Goal: Check status: Check status

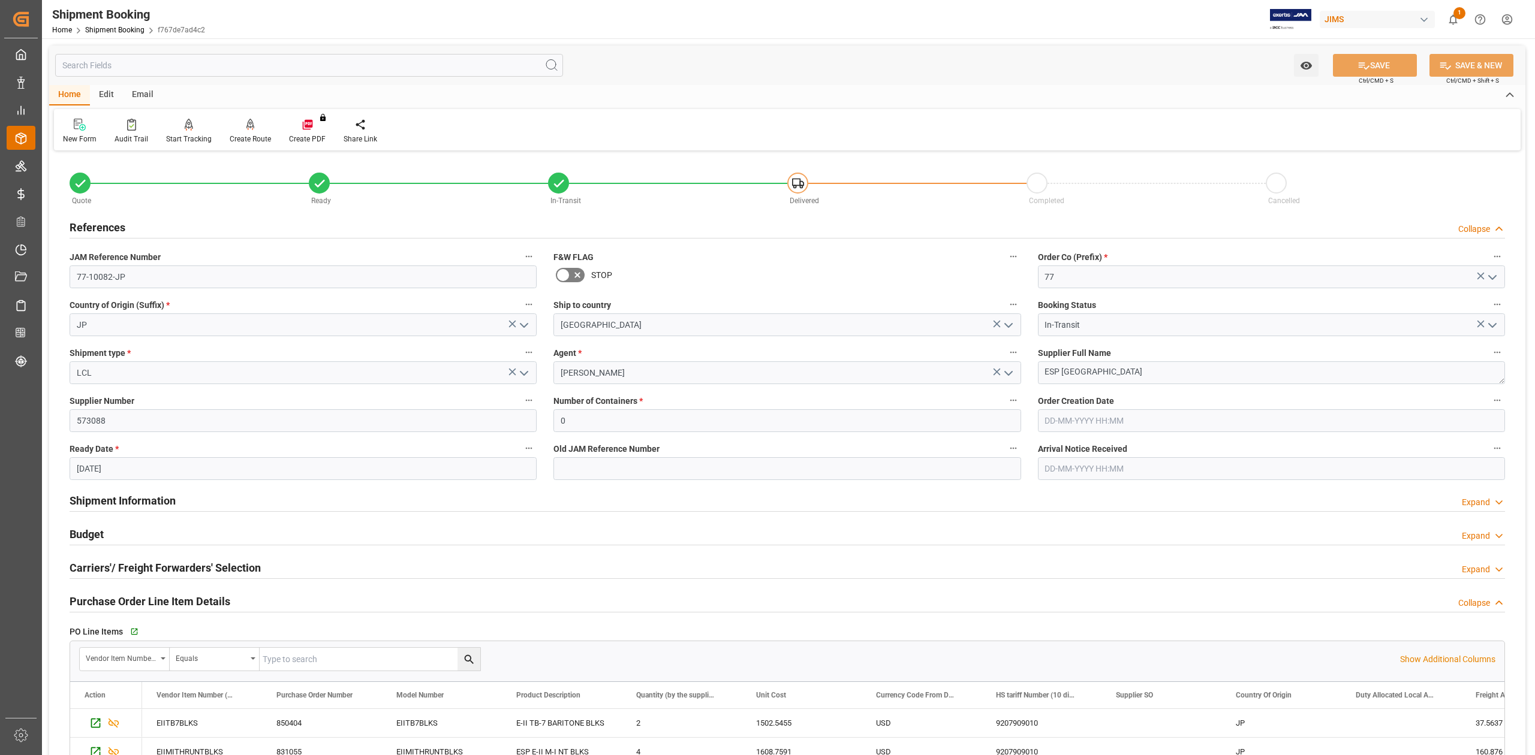
scroll to position [282, 0]
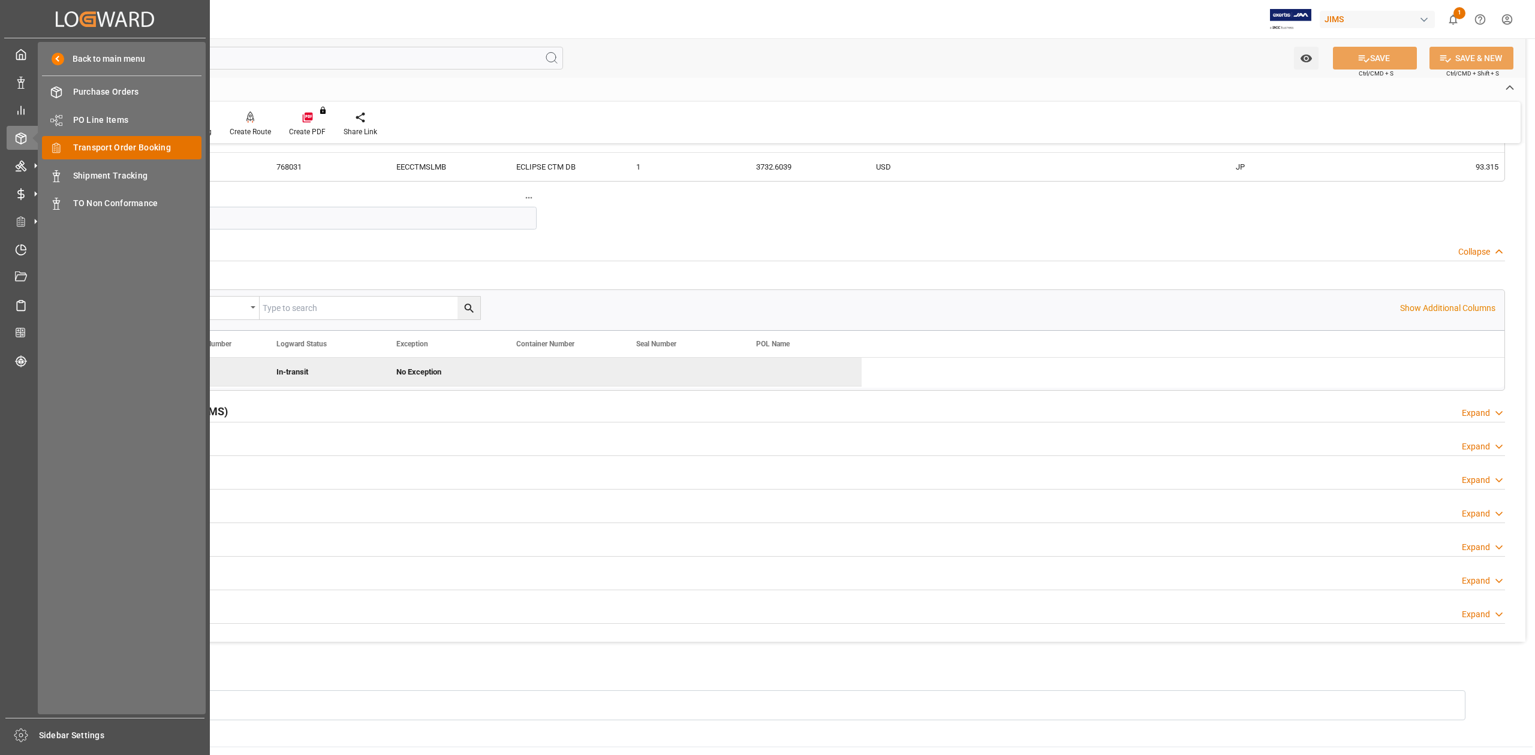
click at [168, 143] on span "Transport Order Booking" at bounding box center [137, 147] width 129 height 13
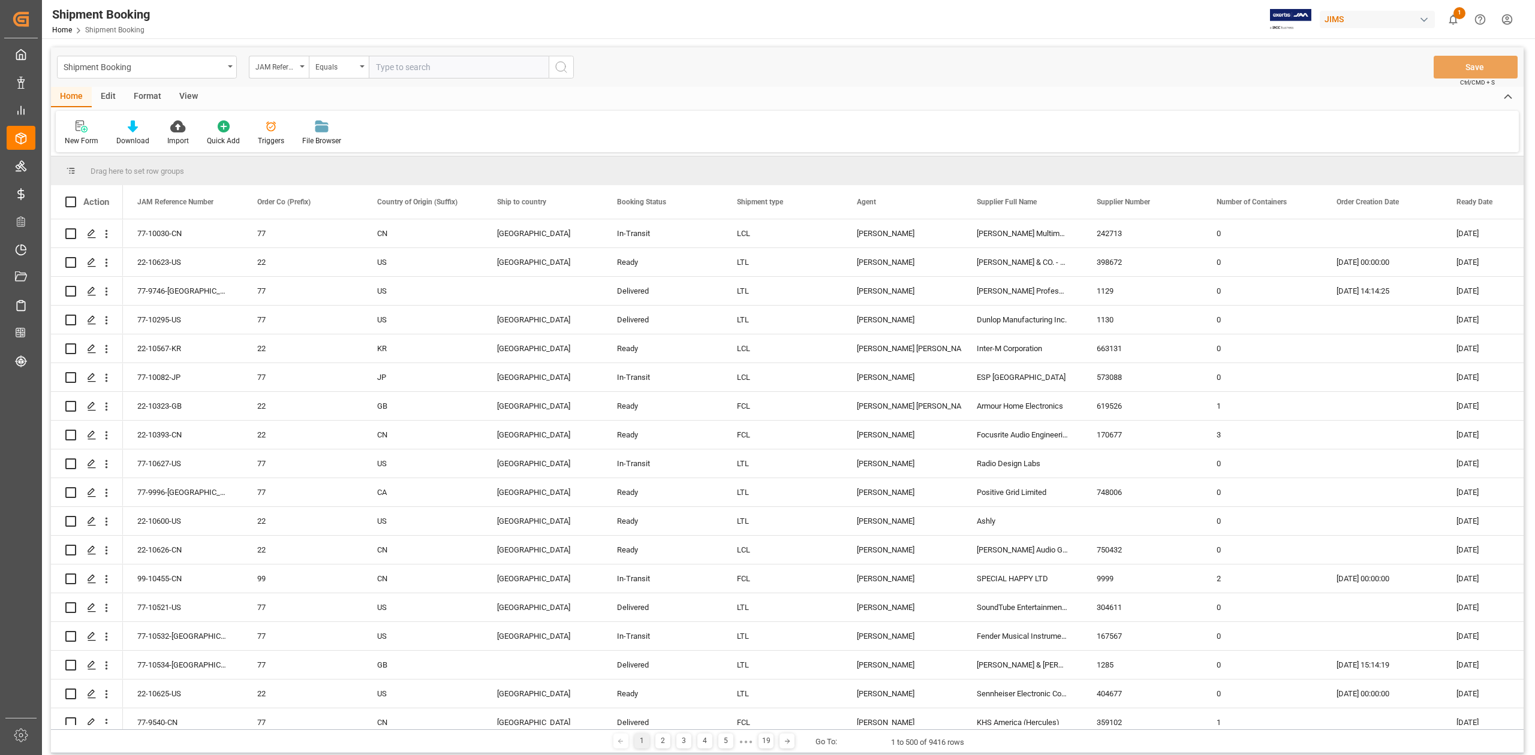
click at [427, 70] on input "text" at bounding box center [459, 67] width 180 height 23
paste input "77-9823-DE"
type input "77-9823-DE"
click at [562, 63] on icon "search button" at bounding box center [561, 67] width 14 height 14
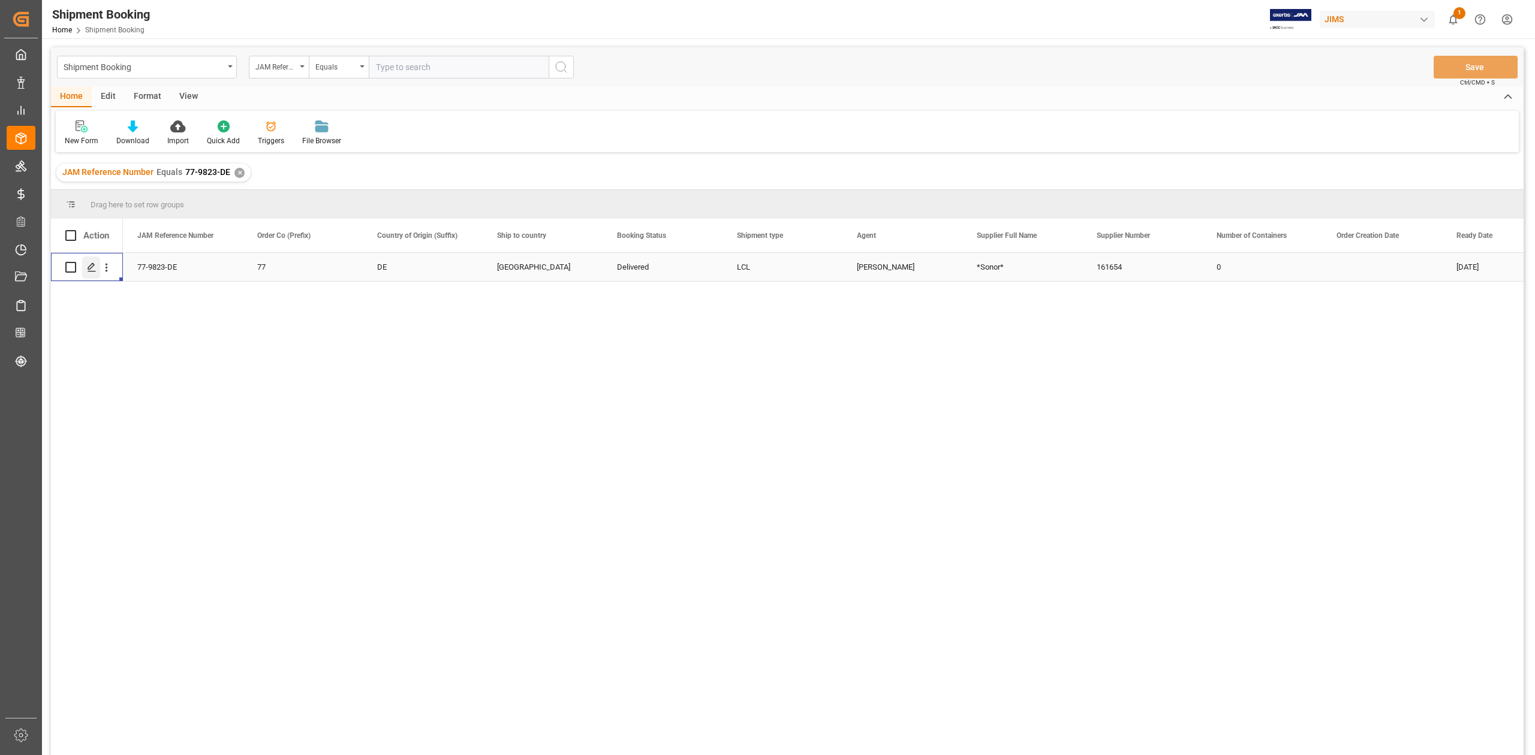
click at [91, 271] on icon "Press SPACE to select this row." at bounding box center [92, 268] width 10 height 10
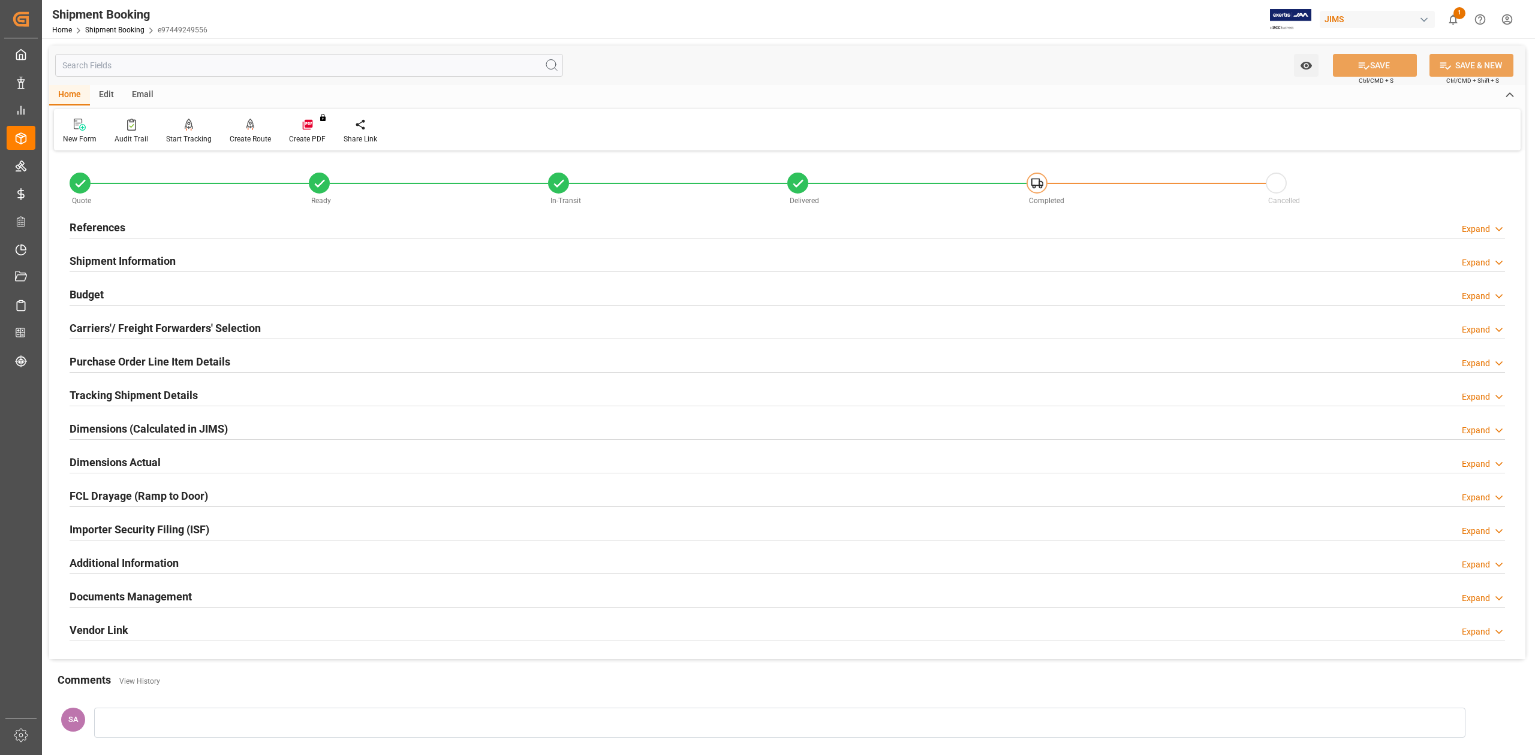
click at [129, 400] on h2 "Tracking Shipment Details" at bounding box center [134, 395] width 128 height 16
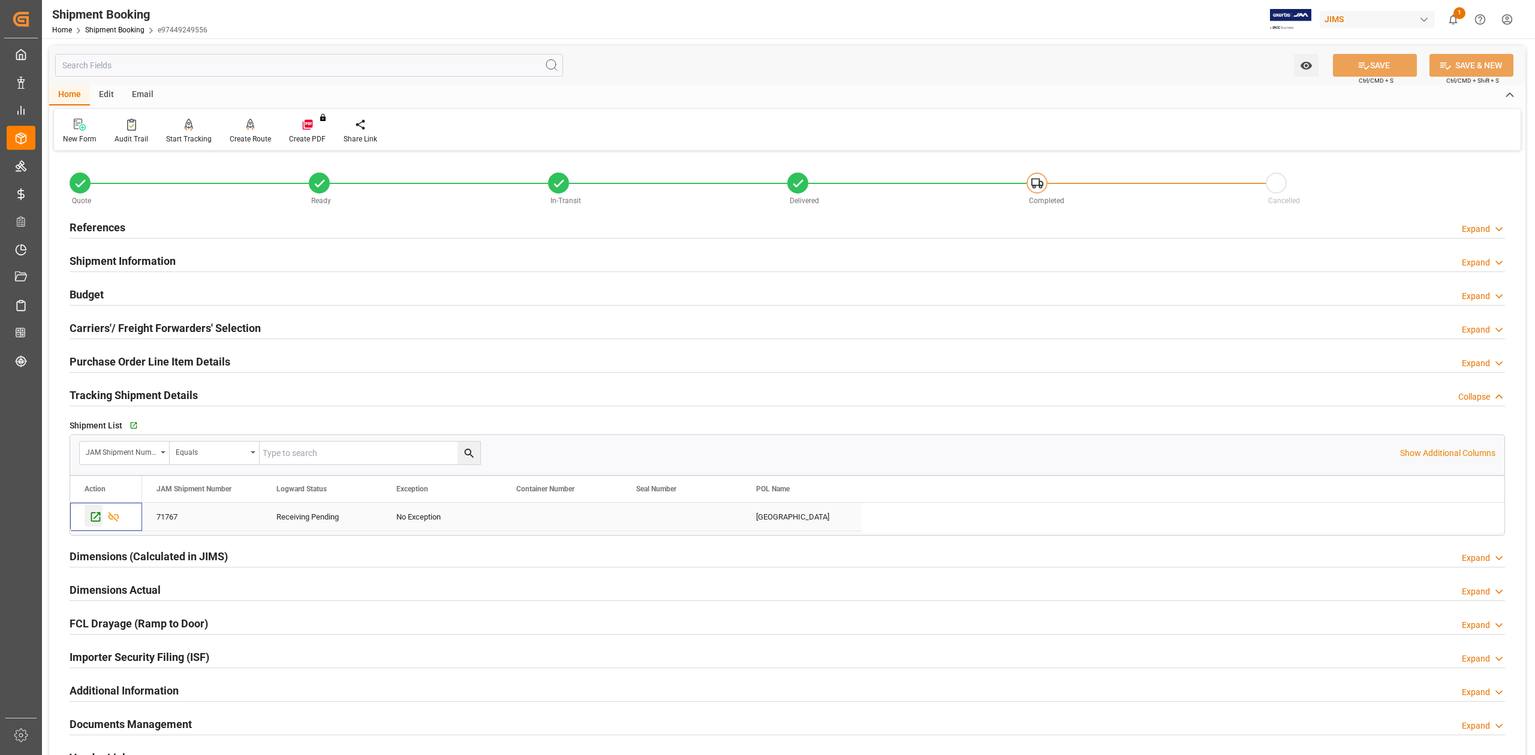
click at [97, 522] on icon "Press SPACE to select this row." at bounding box center [95, 517] width 13 height 13
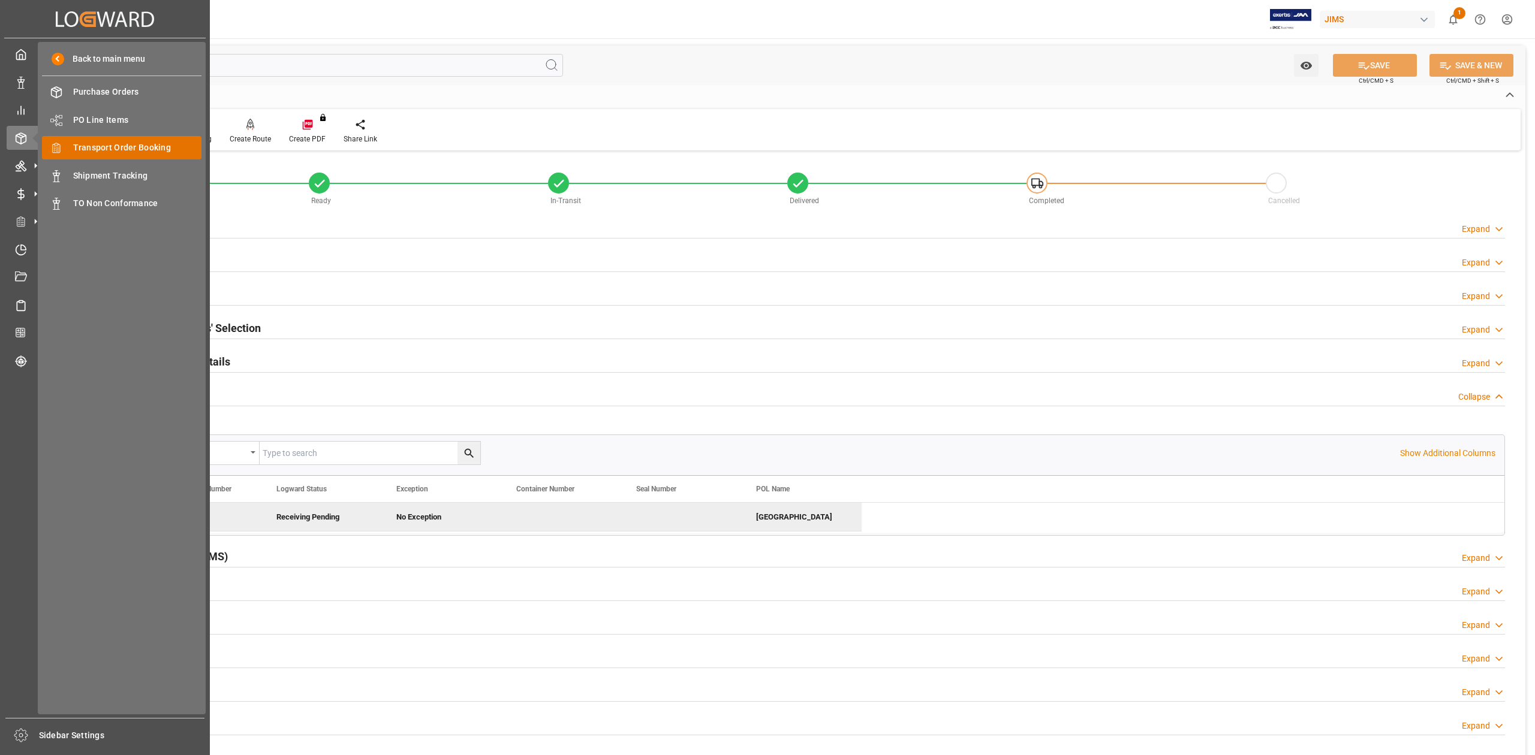
click at [132, 147] on span "Transport Order Booking" at bounding box center [137, 147] width 129 height 13
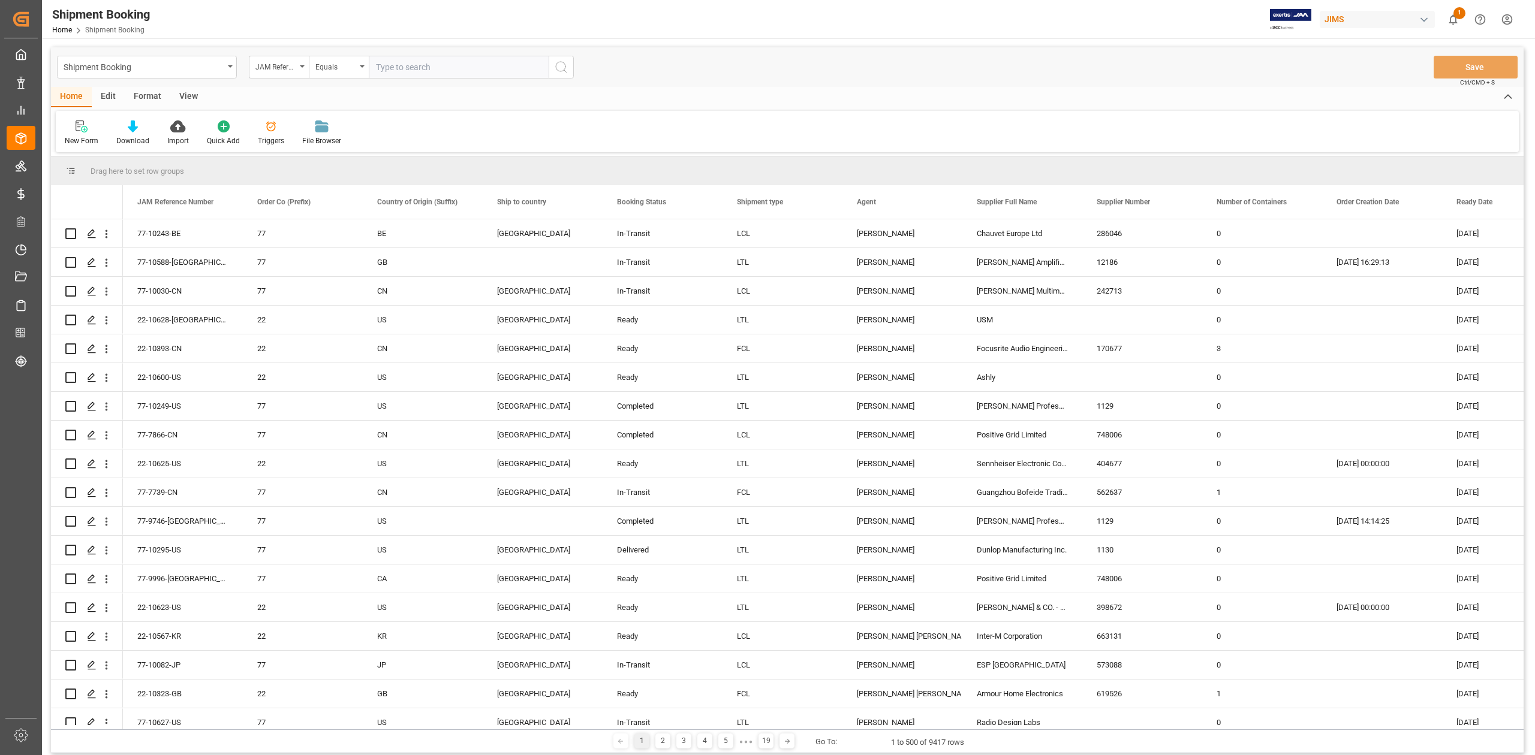
click at [410, 68] on input "text" at bounding box center [459, 67] width 180 height 23
type input "77-9823-DE"
click at [564, 67] on icon "search button" at bounding box center [561, 67] width 14 height 14
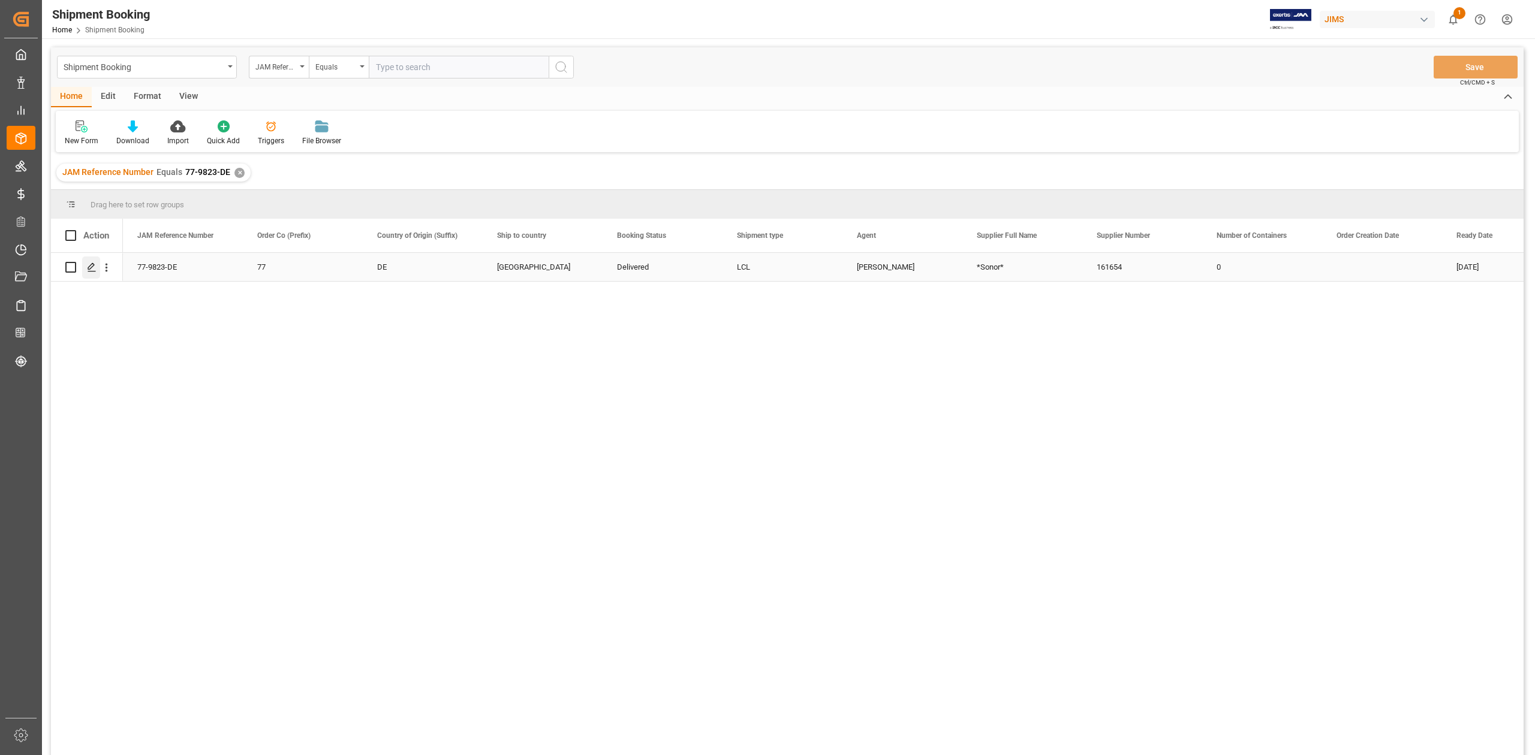
click at [92, 270] on icon "Press SPACE to select this row." at bounding box center [92, 268] width 10 height 10
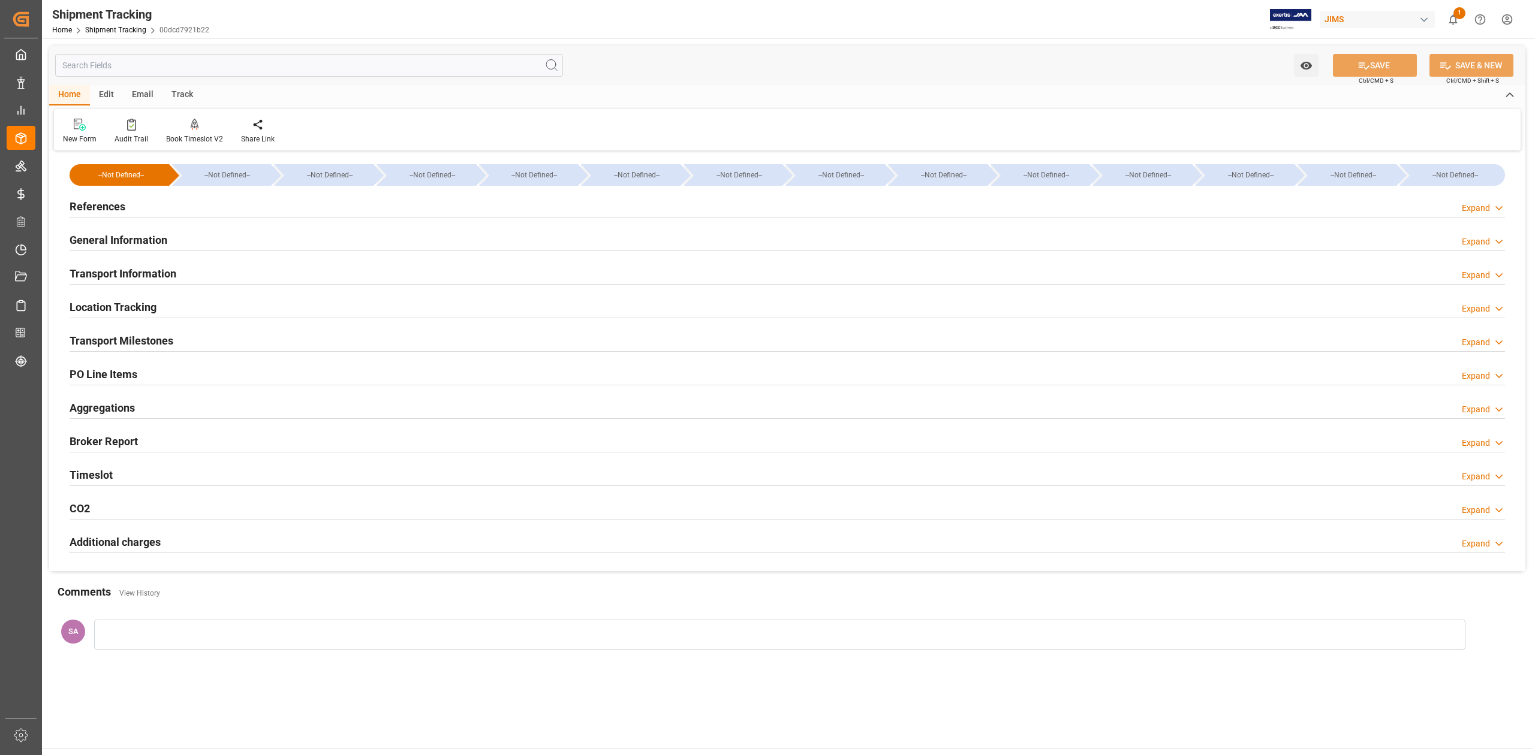
type input "27-06-2025"
click at [87, 203] on h2 "References" at bounding box center [98, 206] width 56 height 16
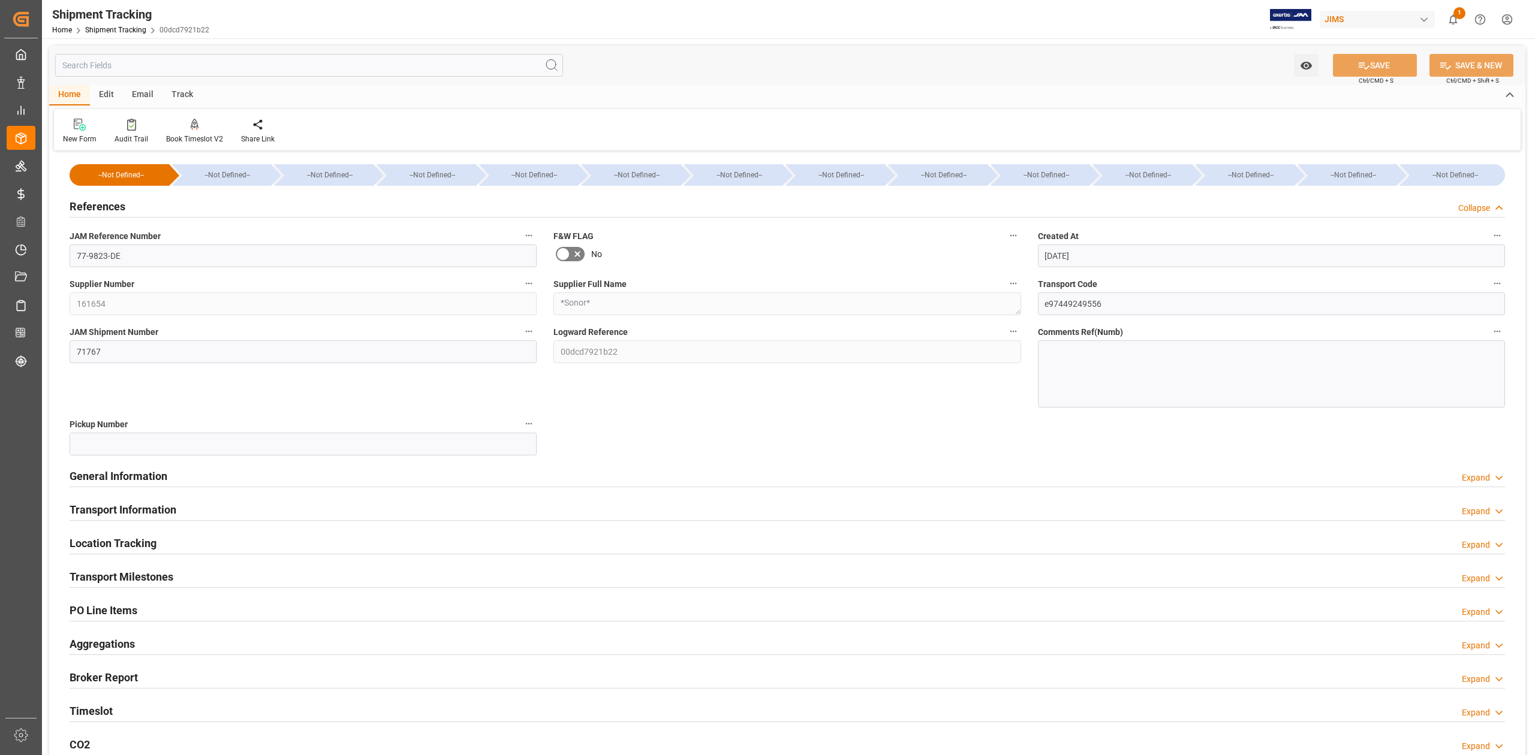
click at [87, 203] on h2 "References" at bounding box center [98, 206] width 56 height 16
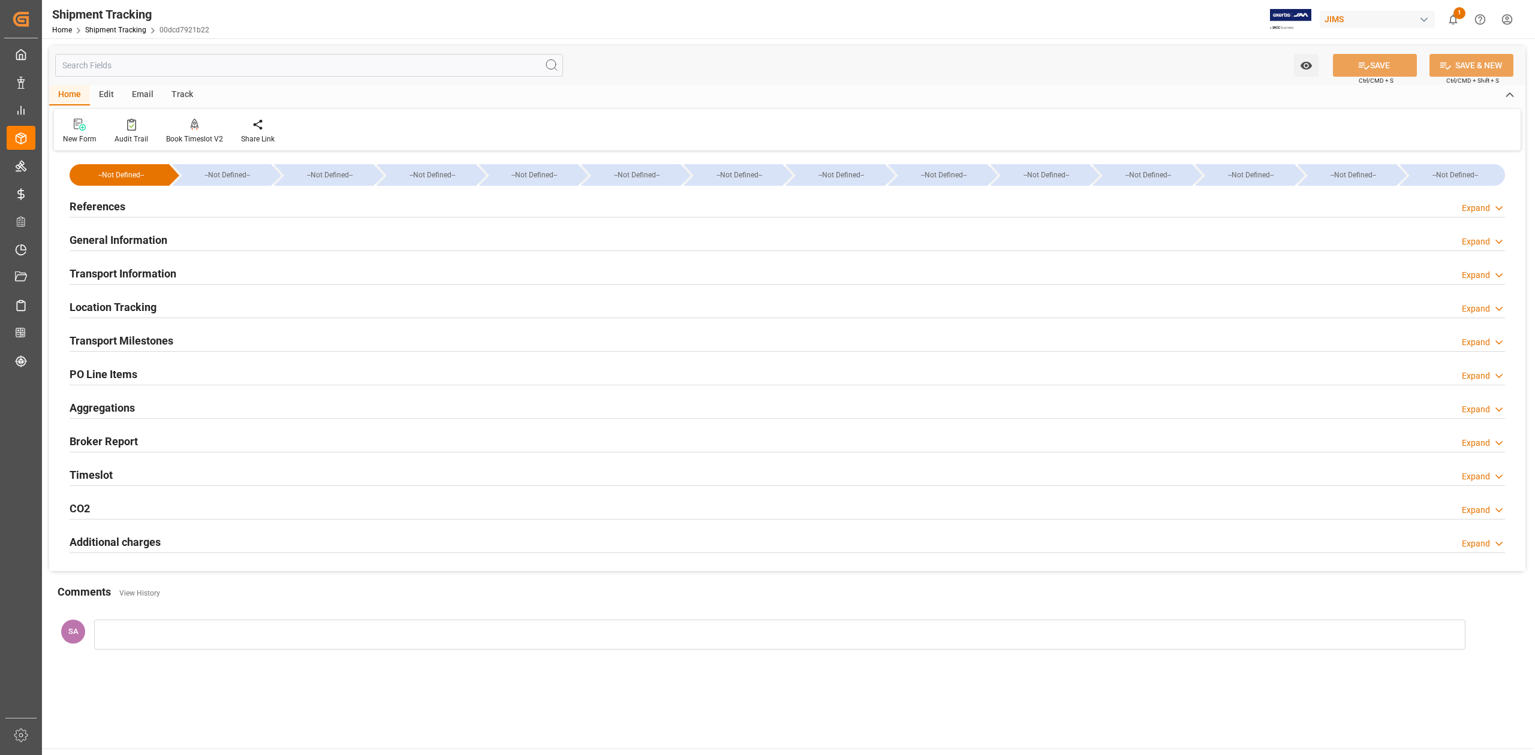
click at [94, 243] on h2 "General Information" at bounding box center [119, 240] width 98 height 16
